Goal: Find specific page/section: Find specific page/section

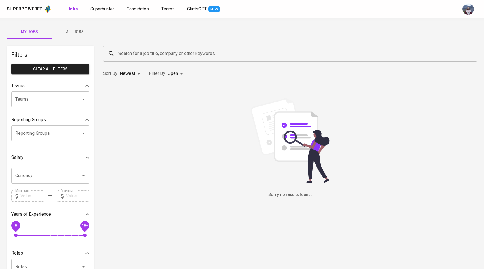
click at [134, 10] on span "Candidates" at bounding box center [138, 8] width 22 height 5
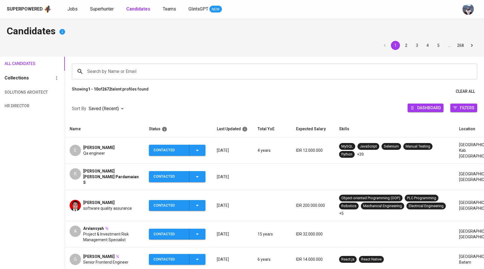
click at [75, 156] on td "E Erik Widianto Qa engineer" at bounding box center [104, 150] width 79 height 26
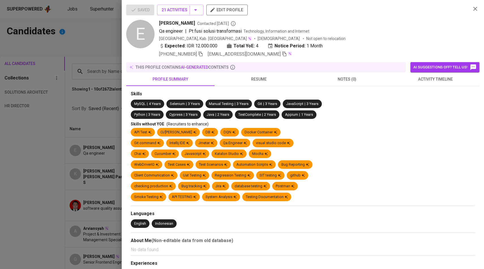
click at [282, 55] on icon "button" at bounding box center [284, 53] width 5 height 5
click at [282, 56] on icon "button" at bounding box center [284, 53] width 5 height 5
click at [78, 97] on div at bounding box center [242, 134] width 484 height 269
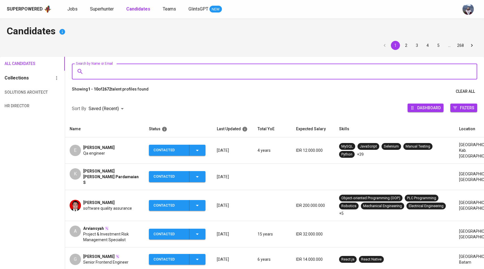
click at [218, 66] on input "Search by Name or Email" at bounding box center [276, 71] width 381 height 11
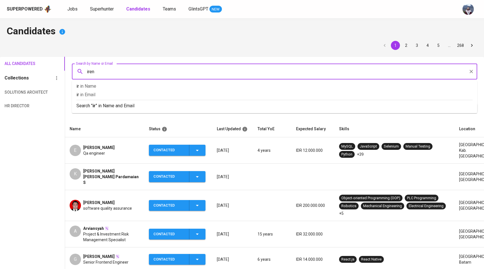
type input "irene"
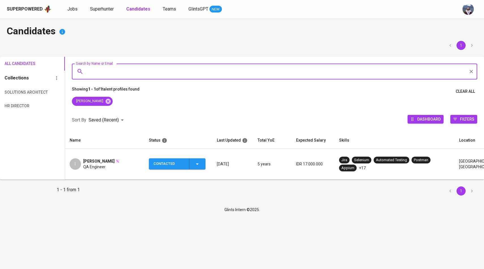
click at [76, 161] on div "I" at bounding box center [75, 163] width 11 height 11
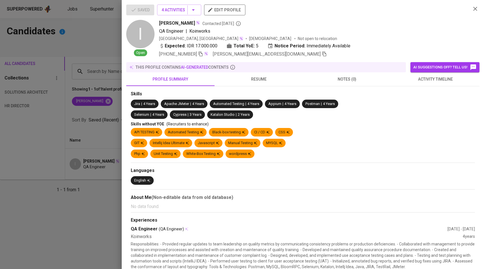
click at [323, 52] on icon "button" at bounding box center [325, 54] width 4 height 5
